Goal: Task Accomplishment & Management: Use online tool/utility

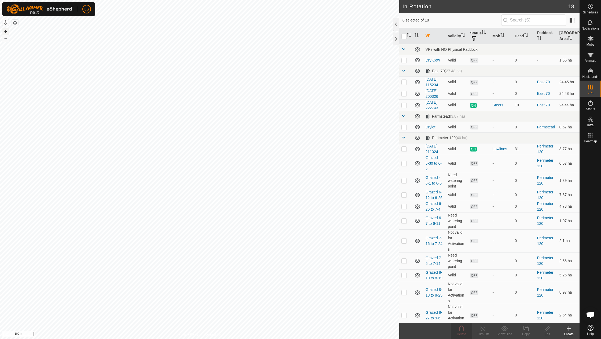
click at [6, 31] on button "+" at bounding box center [5, 31] width 6 height 6
click at [569, 329] on icon at bounding box center [569, 328] width 6 height 6
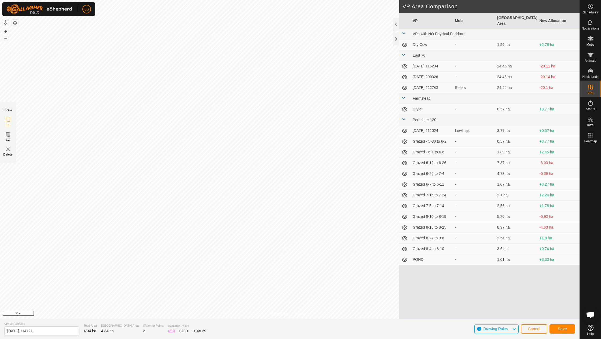
click at [565, 330] on span "Save" at bounding box center [562, 328] width 9 height 4
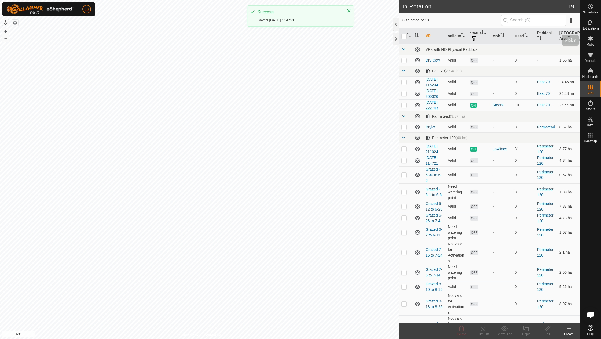
click at [590, 38] on icon at bounding box center [591, 38] width 6 height 5
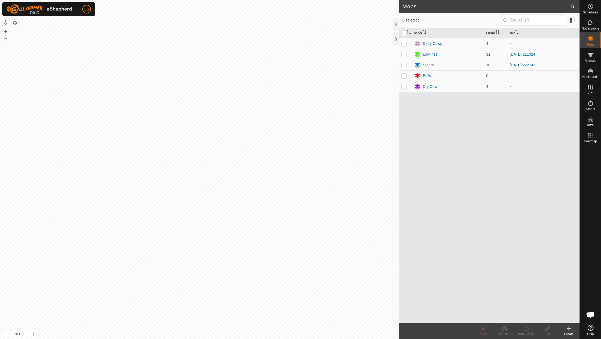
click at [403, 54] on p-checkbox at bounding box center [404, 54] width 5 height 4
checkbox input "true"
click at [526, 328] on icon at bounding box center [526, 328] width 7 height 6
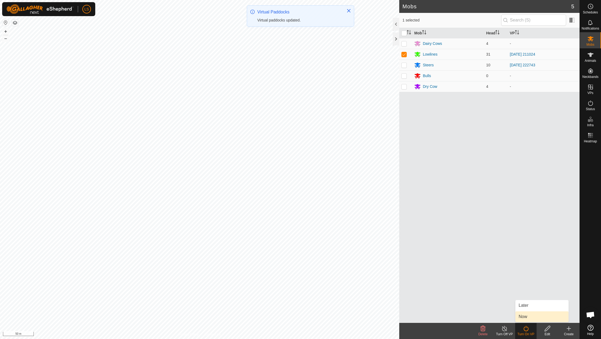
click at [528, 318] on link "Now" at bounding box center [542, 316] width 53 height 11
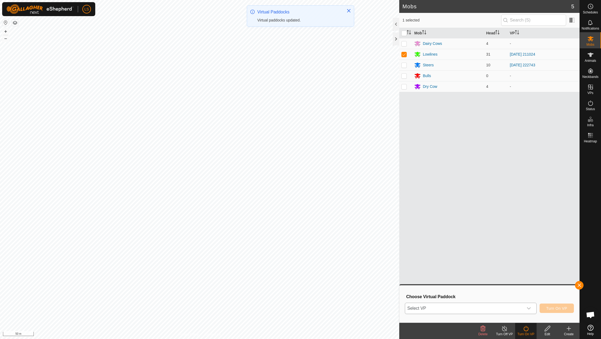
click at [531, 310] on icon "dropdown trigger" at bounding box center [529, 308] width 4 height 4
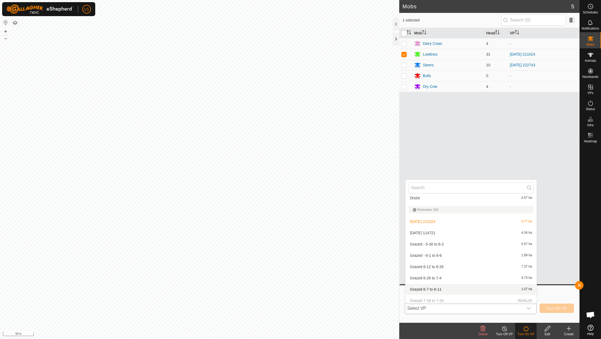
scroll to position [84, 0]
click at [433, 231] on li "2025-09-09 114721 4.34 ha" at bounding box center [471, 233] width 131 height 11
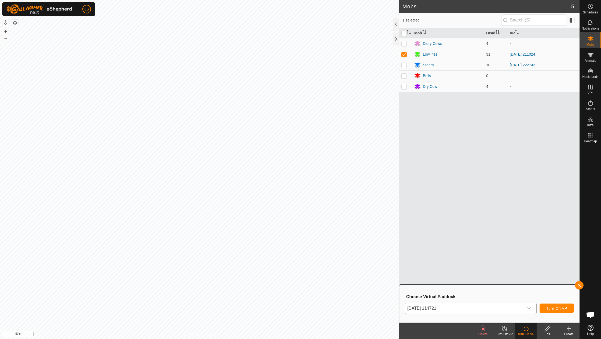
click at [550, 308] on span "Turn On VP" at bounding box center [556, 308] width 21 height 4
